Goal: Task Accomplishment & Management: Manage account settings

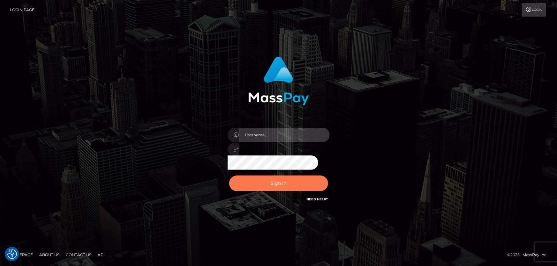
type input "[PERSON_NAME]"
click at [255, 179] on button "Sign in" at bounding box center [278, 184] width 99 height 16
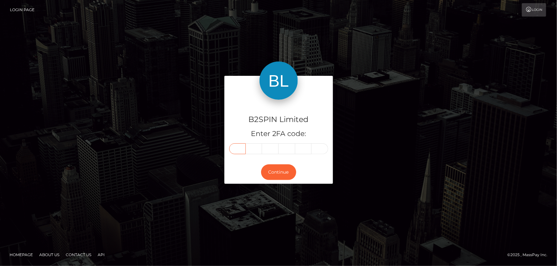
click at [240, 150] on input "text" at bounding box center [237, 149] width 17 height 11
type input "4"
type input "7"
type input "1"
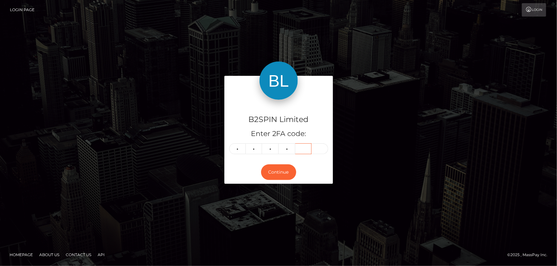
type input "3"
type input "4"
type input "5"
type input "4"
type input "7"
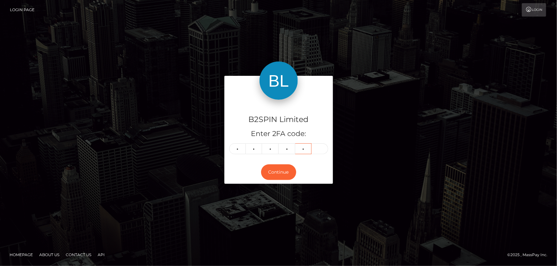
type input "1"
type input "3"
click at [278, 174] on button "Continue" at bounding box center [278, 173] width 35 height 16
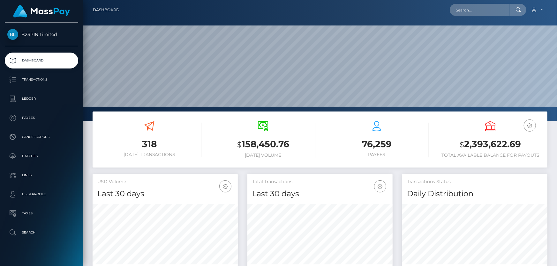
scroll to position [131, 145]
drag, startPoint x: 465, startPoint y: 145, endPoint x: 433, endPoint y: 135, distance: 33.4
click at [518, 148] on h3 "$ 2,393,622.69" at bounding box center [490, 144] width 104 height 13
copy h3 "2,393,622.69"
